Goal: Task Accomplishment & Management: Complete application form

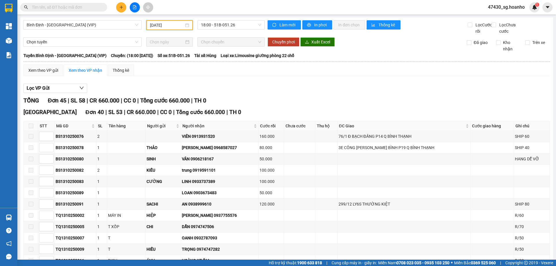
scroll to position [460, 0]
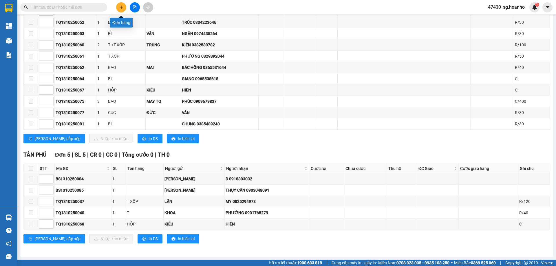
click at [118, 8] on button at bounding box center [121, 7] width 10 height 10
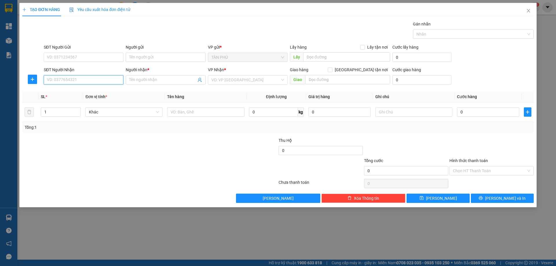
click at [109, 82] on input "SĐT Người Nhận" at bounding box center [84, 79] width 80 height 9
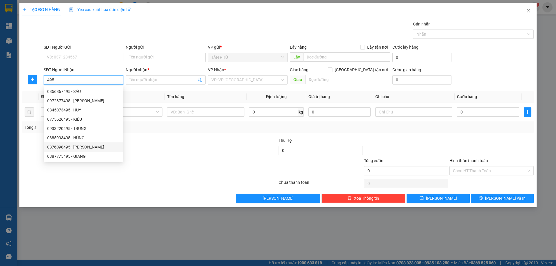
click at [106, 145] on div "0376098495 - [PERSON_NAME]" at bounding box center [83, 147] width 73 height 6
type input "0376098495"
type input "KIỀU DIỄM"
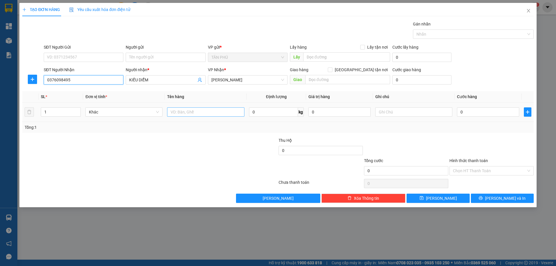
type input "0376098495"
click at [189, 113] on input "text" at bounding box center [205, 112] width 77 height 9
type input "1 CỤC"
click at [391, 113] on input "text" at bounding box center [414, 112] width 77 height 9
type input "C"
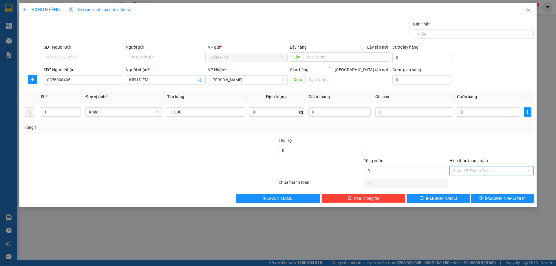
click at [482, 171] on input "Hình thức thanh toán" at bounding box center [489, 171] width 73 height 9
click at [480, 191] on div "Miễn phí" at bounding box center [491, 192] width 77 height 6
click at [495, 201] on button "[PERSON_NAME] và In" at bounding box center [502, 198] width 63 height 9
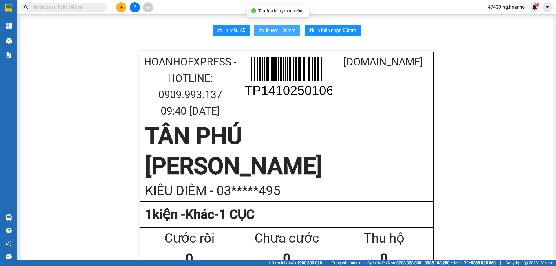
click at [290, 31] on span "In tem 100mm" at bounding box center [281, 30] width 30 height 7
